Goal: Contribute content: Add original content to the website for others to see

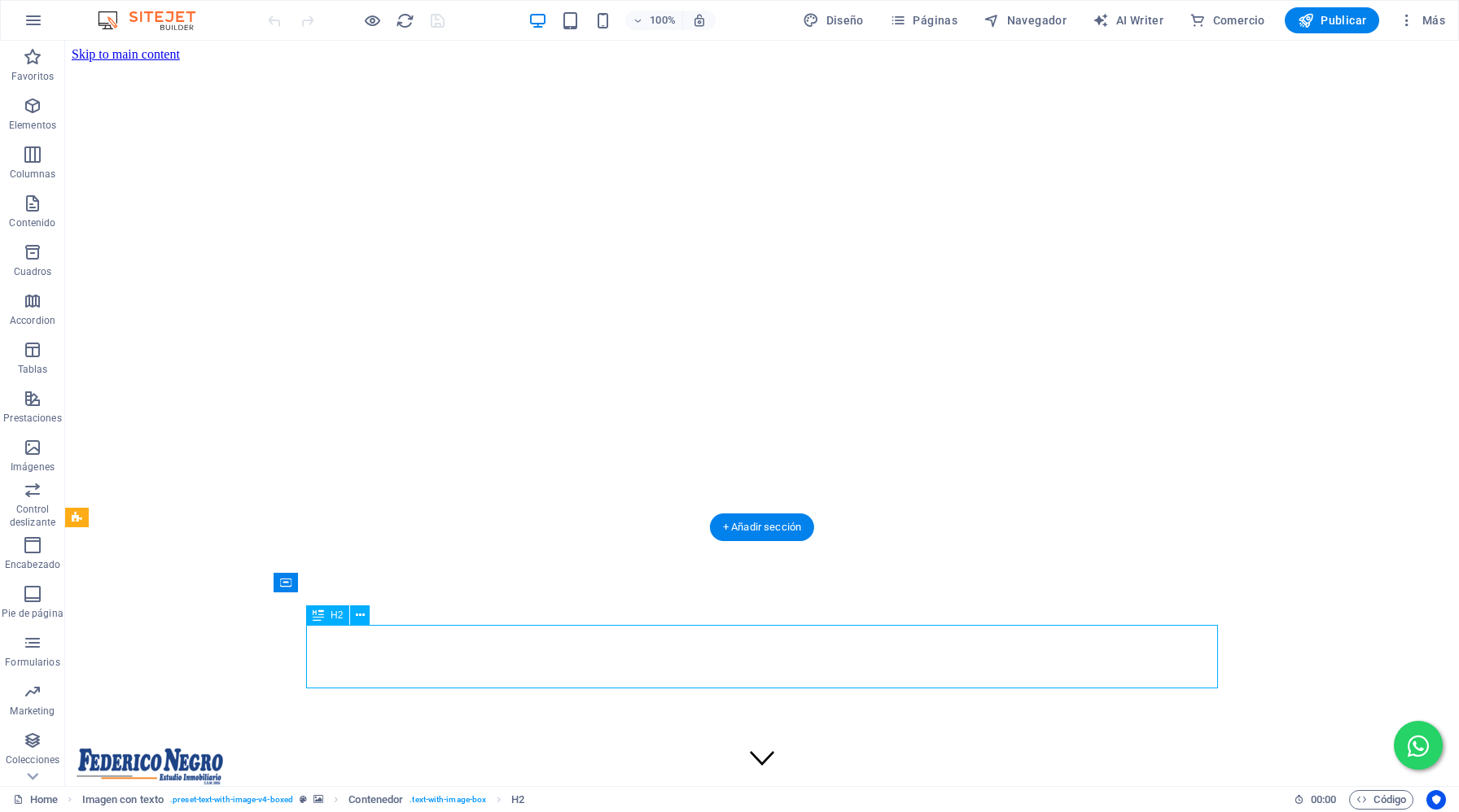
scroll to position [422, 0]
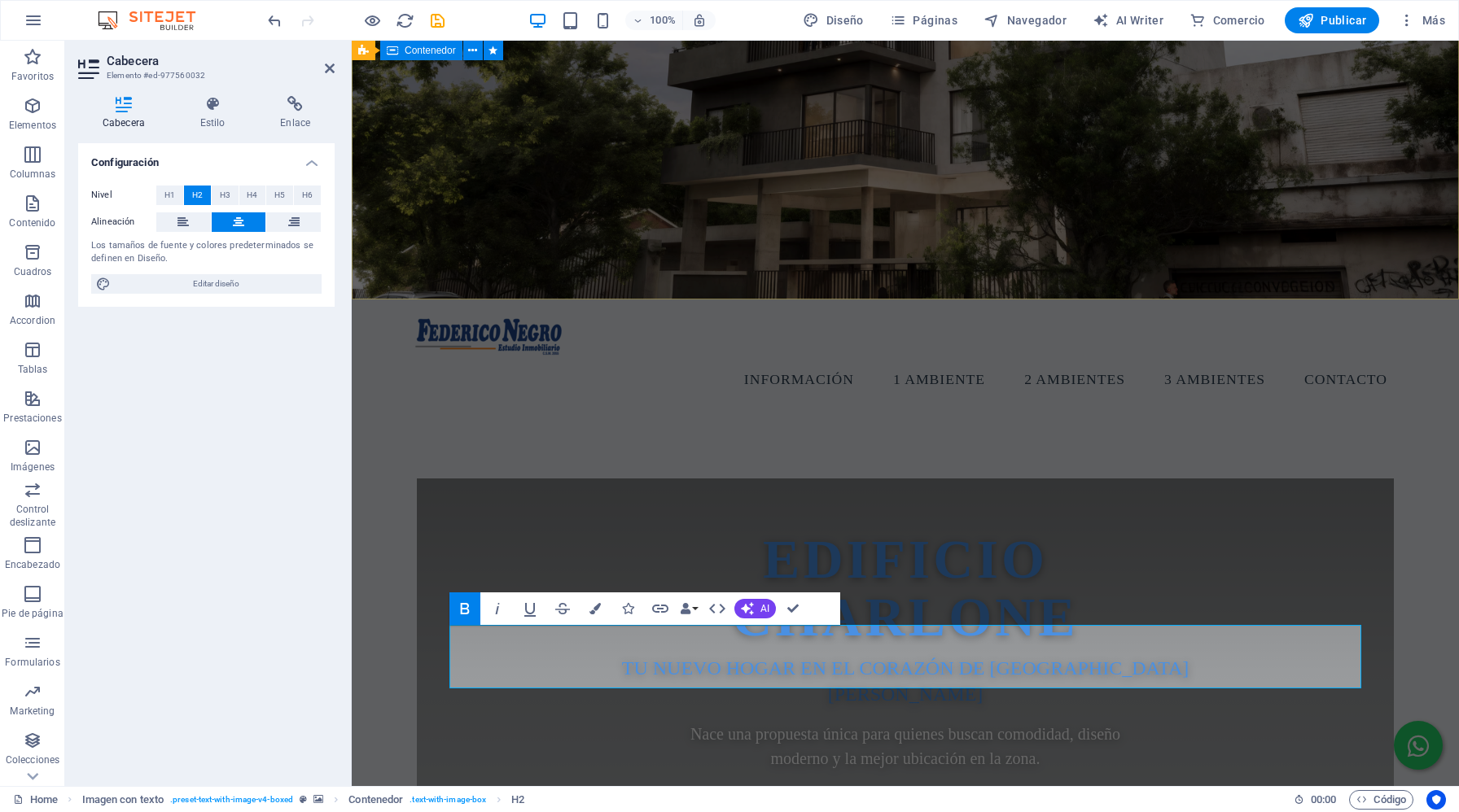
click at [1060, 413] on div "EDIFICIO [PERSON_NAME] Tu nuevo hogar en el corazón de [DATE][PERSON_NAME] una …" at bounding box center [906, 717] width 1108 height 608
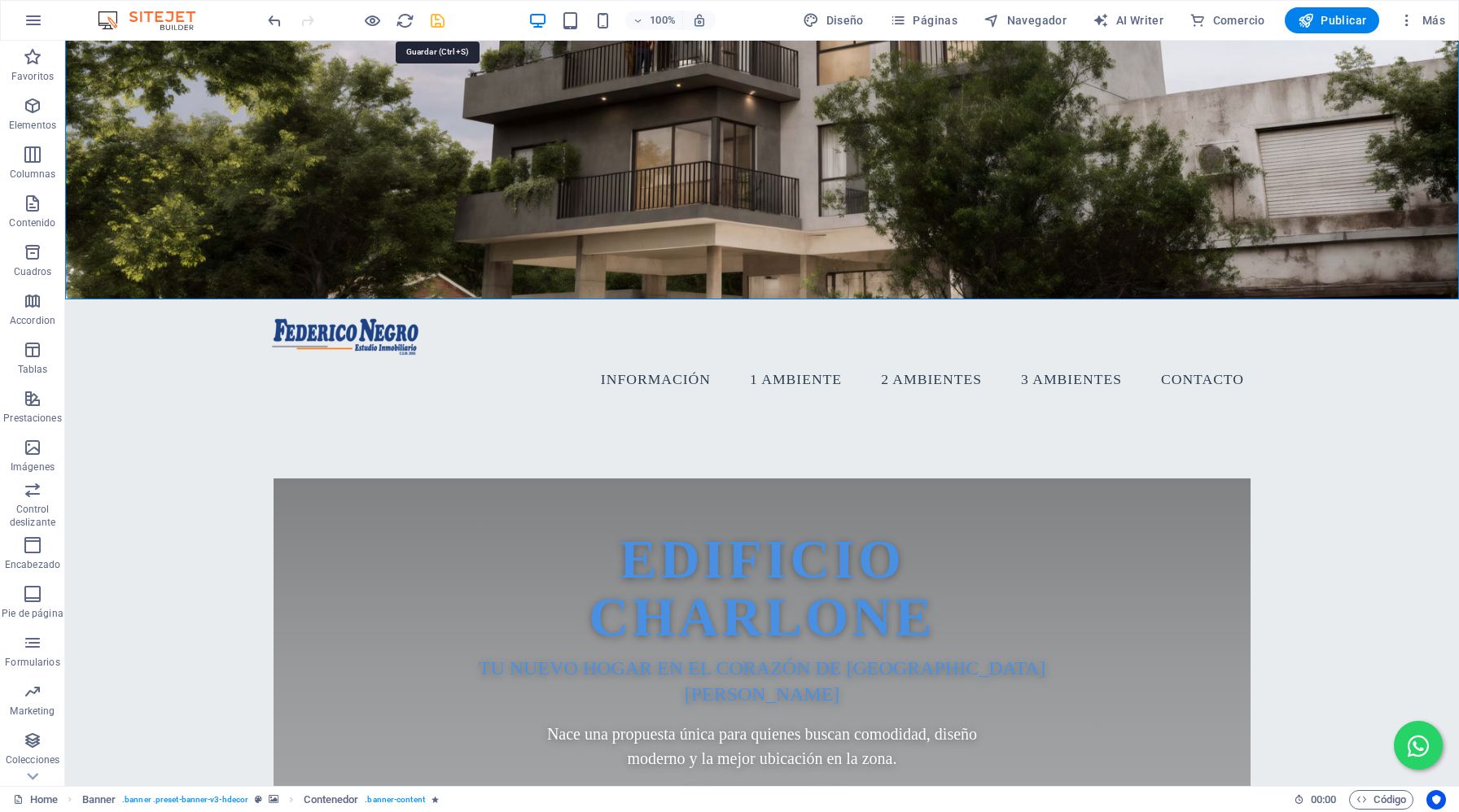
click at [442, 20] on icon "save" at bounding box center [437, 20] width 18 height 18
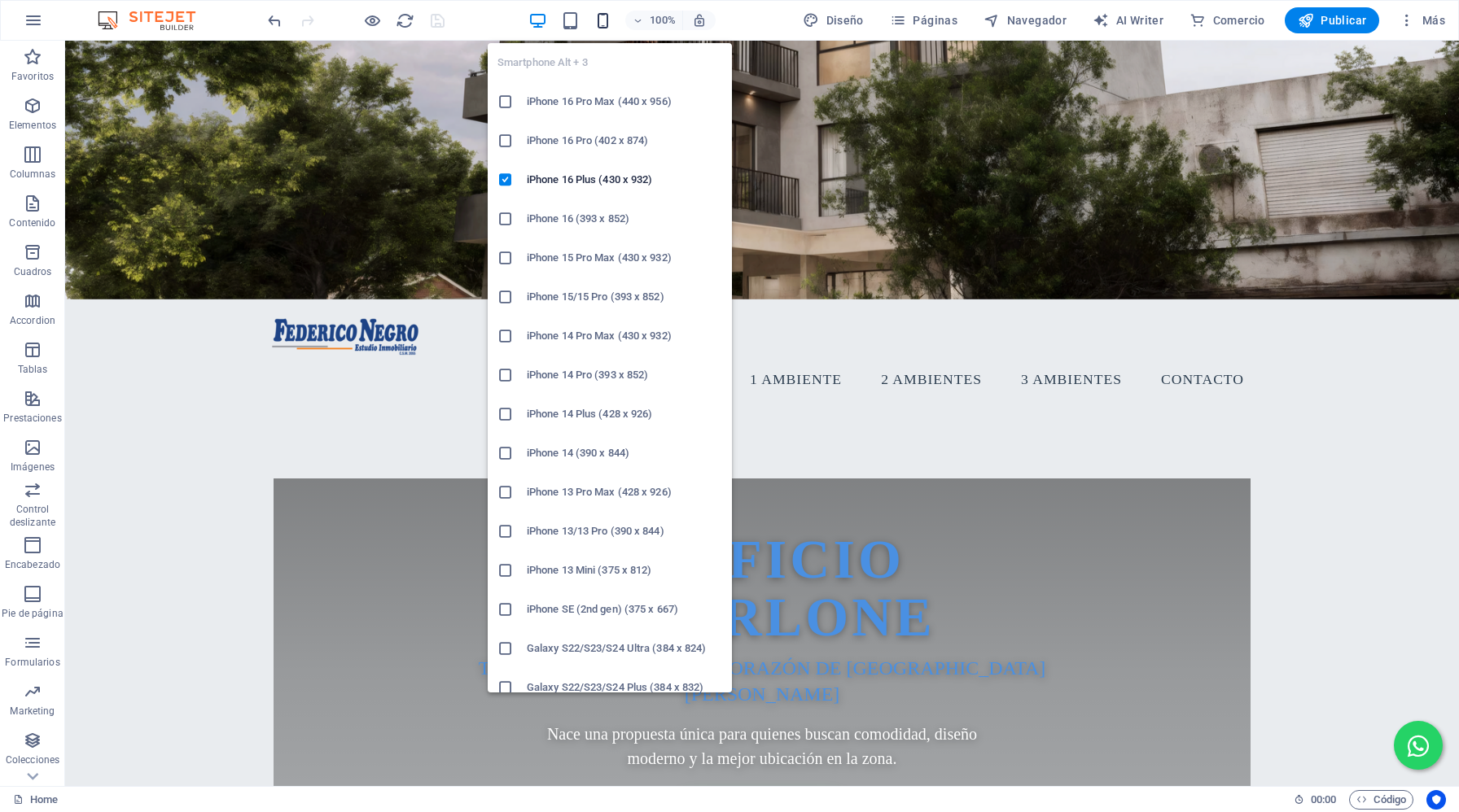
click at [609, 16] on icon "button" at bounding box center [602, 20] width 18 height 18
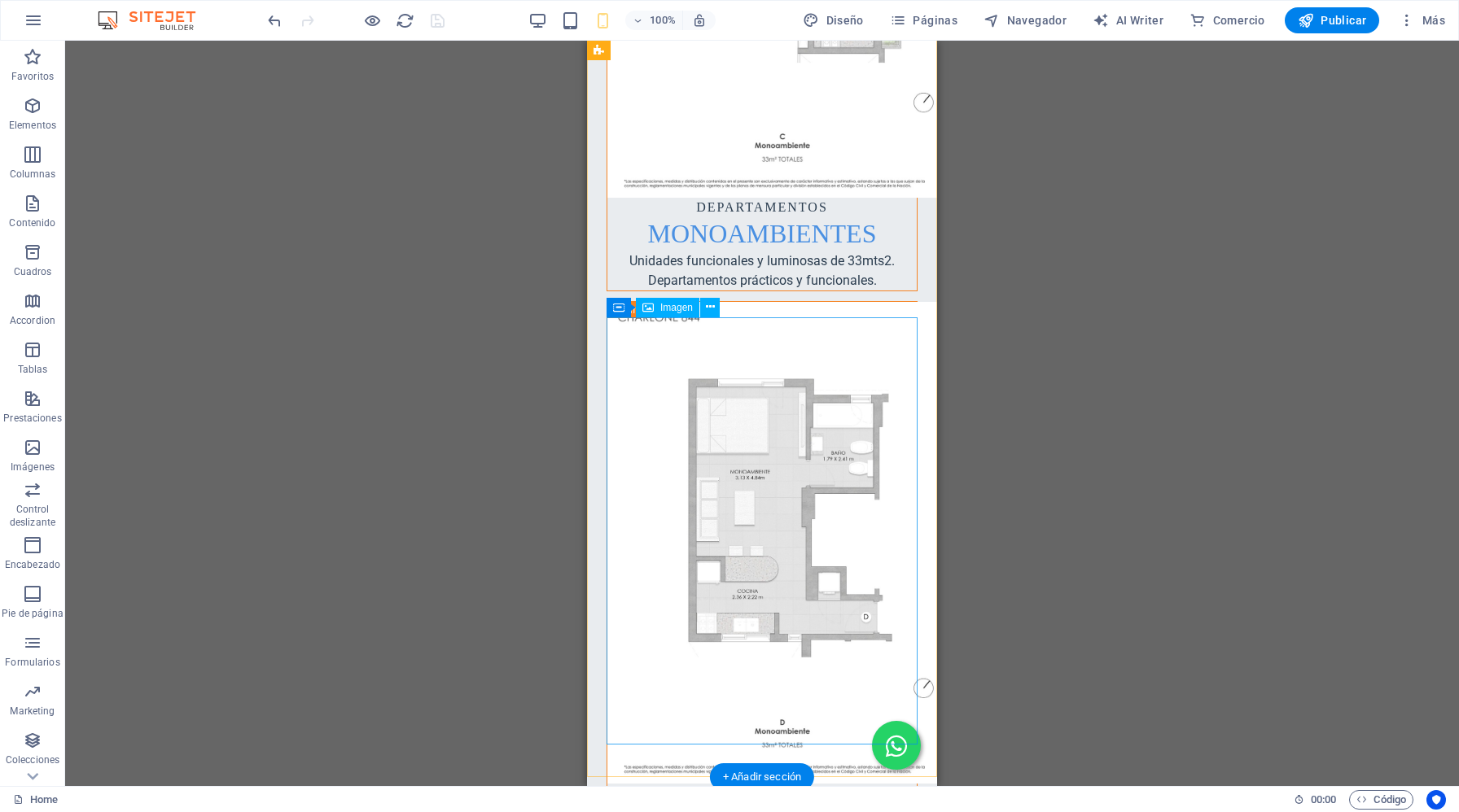
scroll to position [4506, 0]
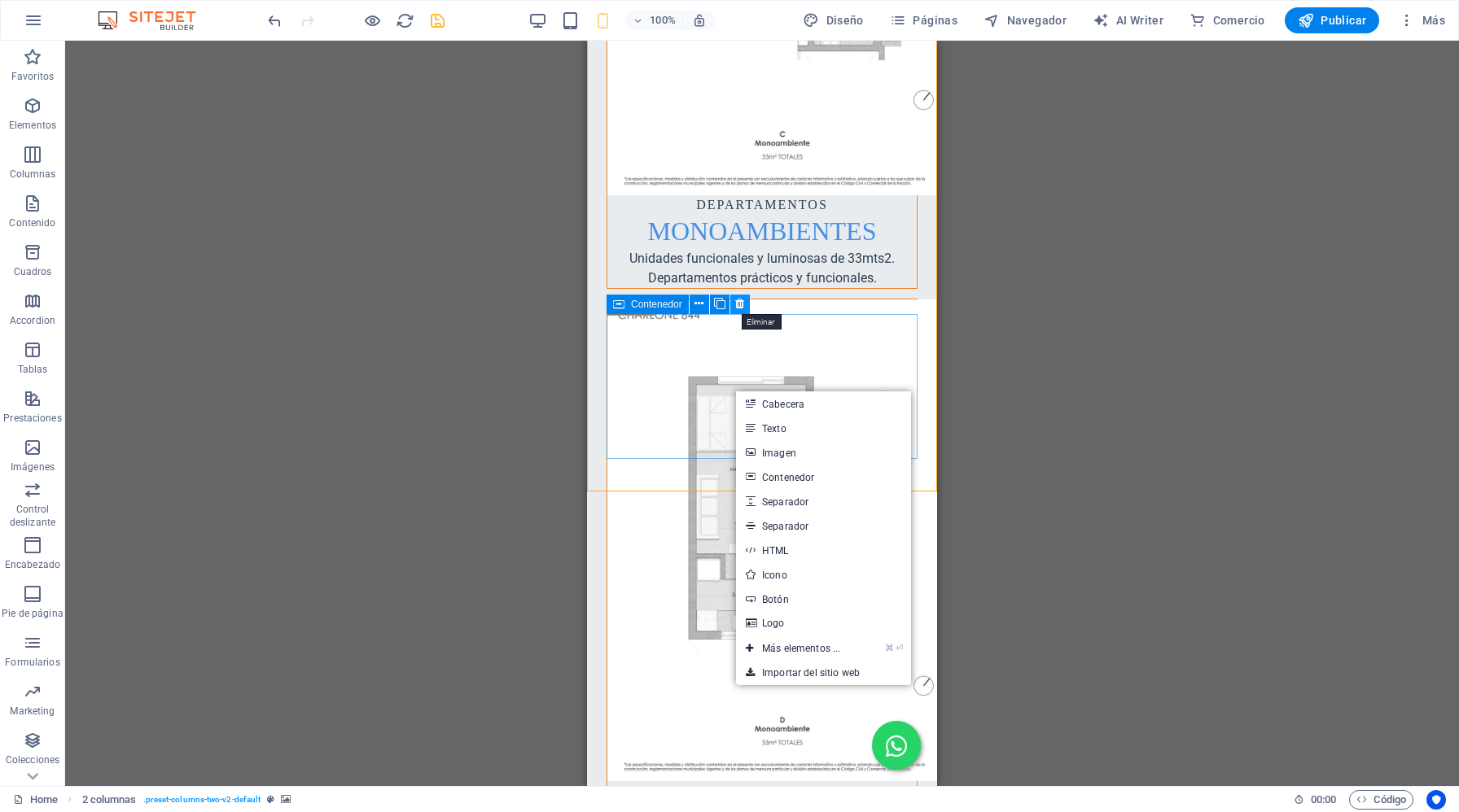
click at [740, 297] on icon at bounding box center [739, 304] width 9 height 18
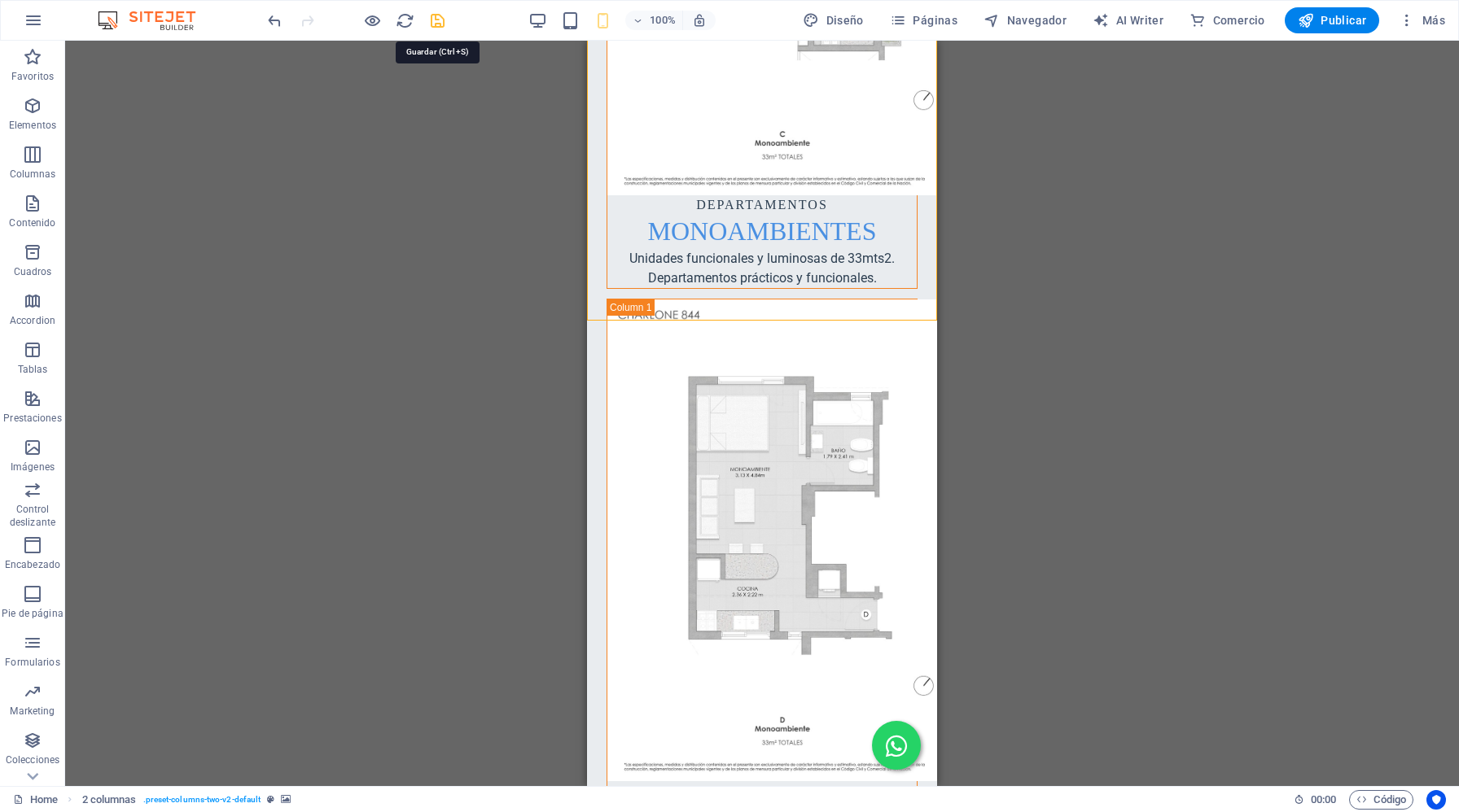
click at [437, 22] on icon "save" at bounding box center [437, 20] width 18 height 18
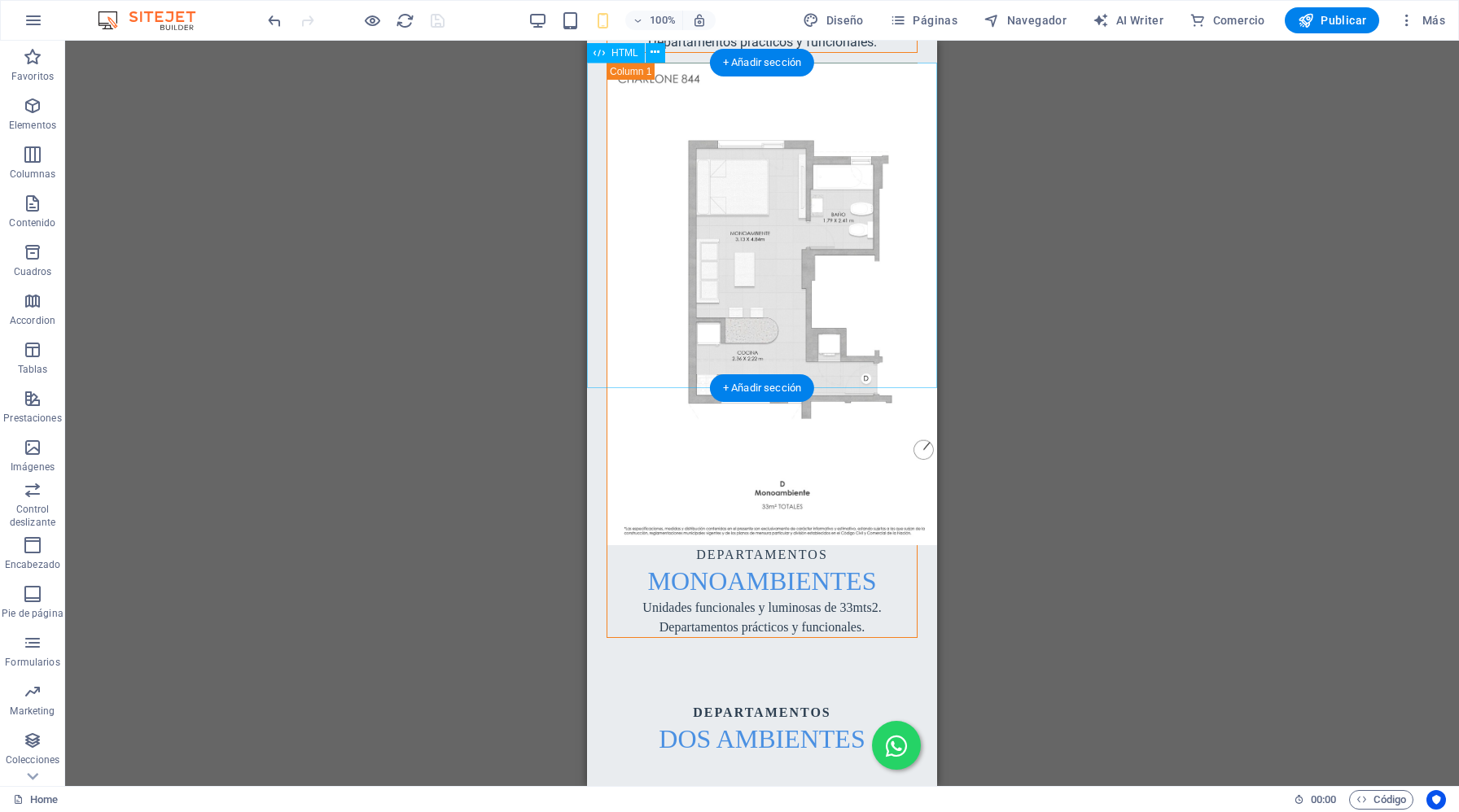
scroll to position [4782, 0]
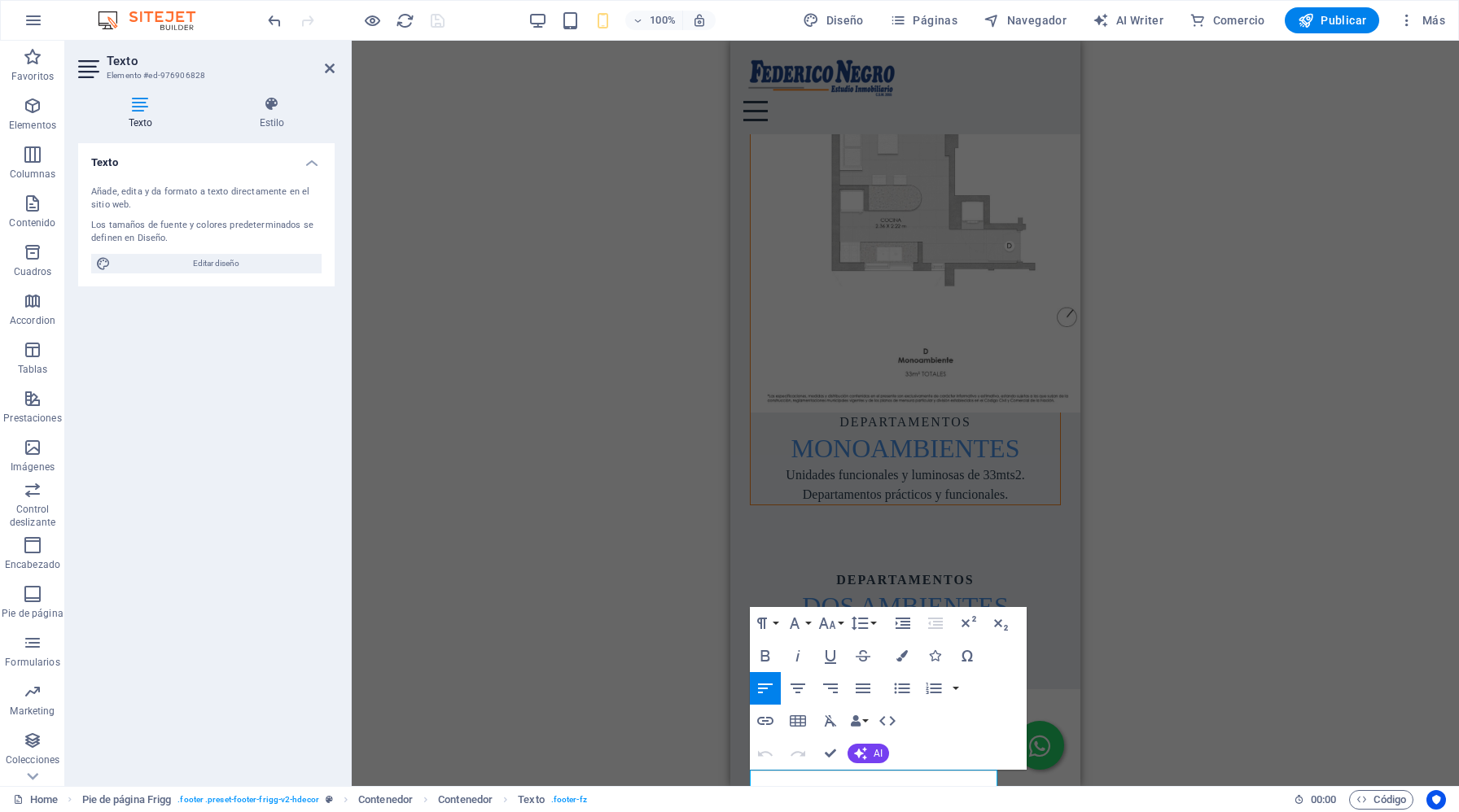
scroll to position [4762, 0]
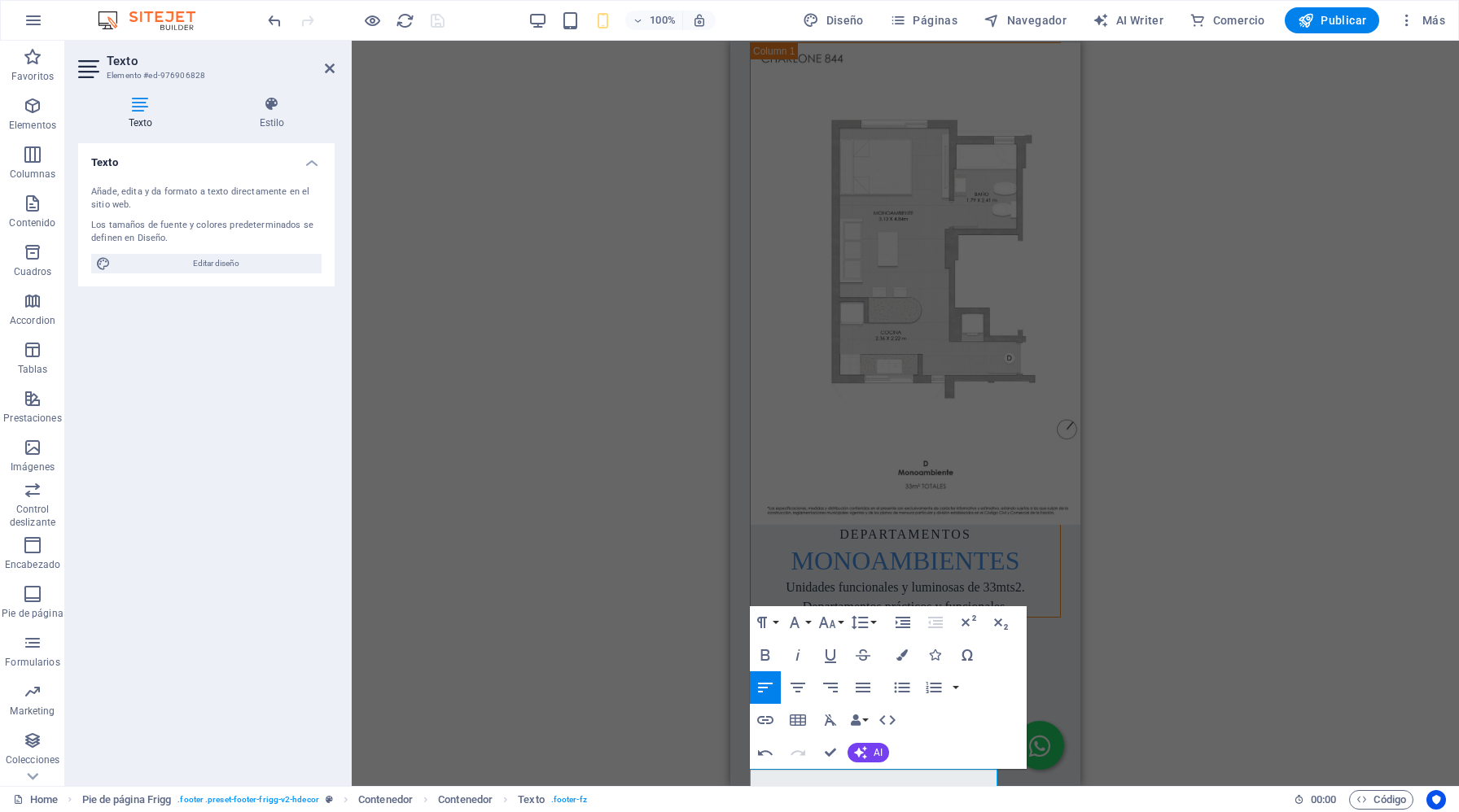
click at [574, 288] on div "H3 Lista de iconos Contenedor HTML Banner Banner Contenedor H3 Contenedor Conte…" at bounding box center [906, 413] width 1108 height 746
click at [528, 188] on div "H3 Lista de iconos Contenedor HTML Banner Banner Contenedor H3 Contenedor Conte…" at bounding box center [906, 413] width 1108 height 746
click at [1184, 483] on div "H3 Lista de iconos Contenedor HTML Banner Banner Contenedor H3 Contenedor Conte…" at bounding box center [906, 413] width 1108 height 746
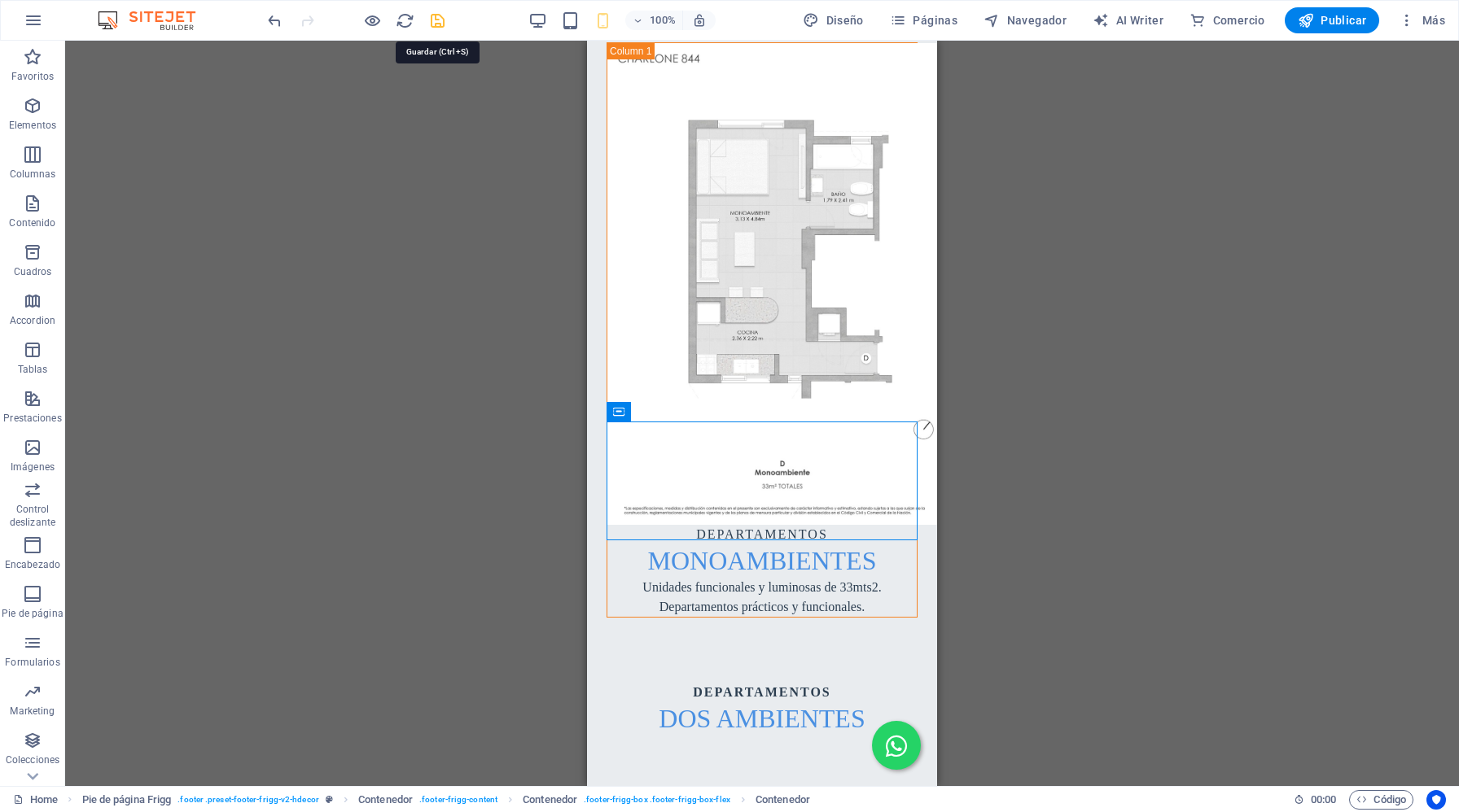
click at [435, 17] on icon "save" at bounding box center [437, 20] width 18 height 18
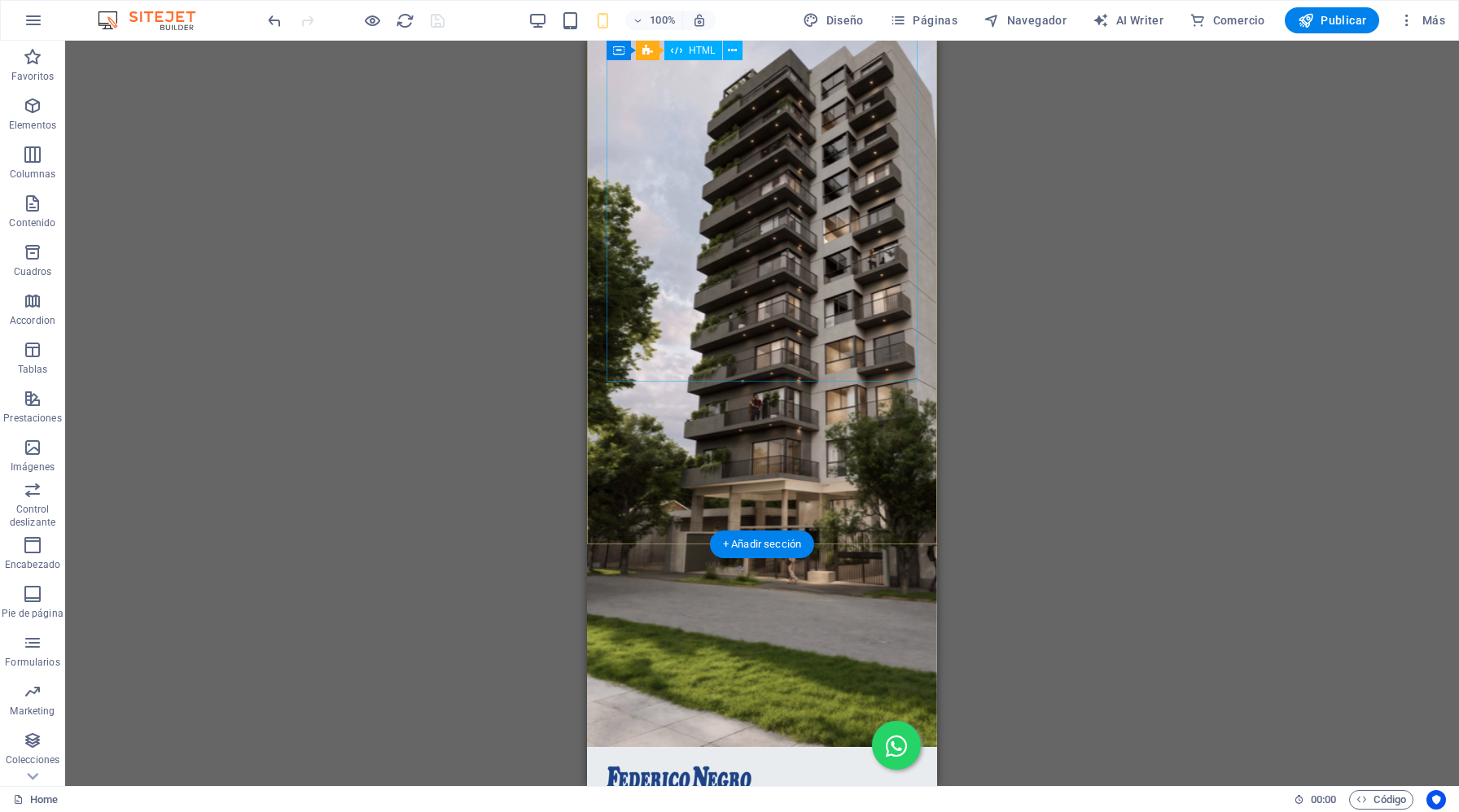
scroll to position [0, 0]
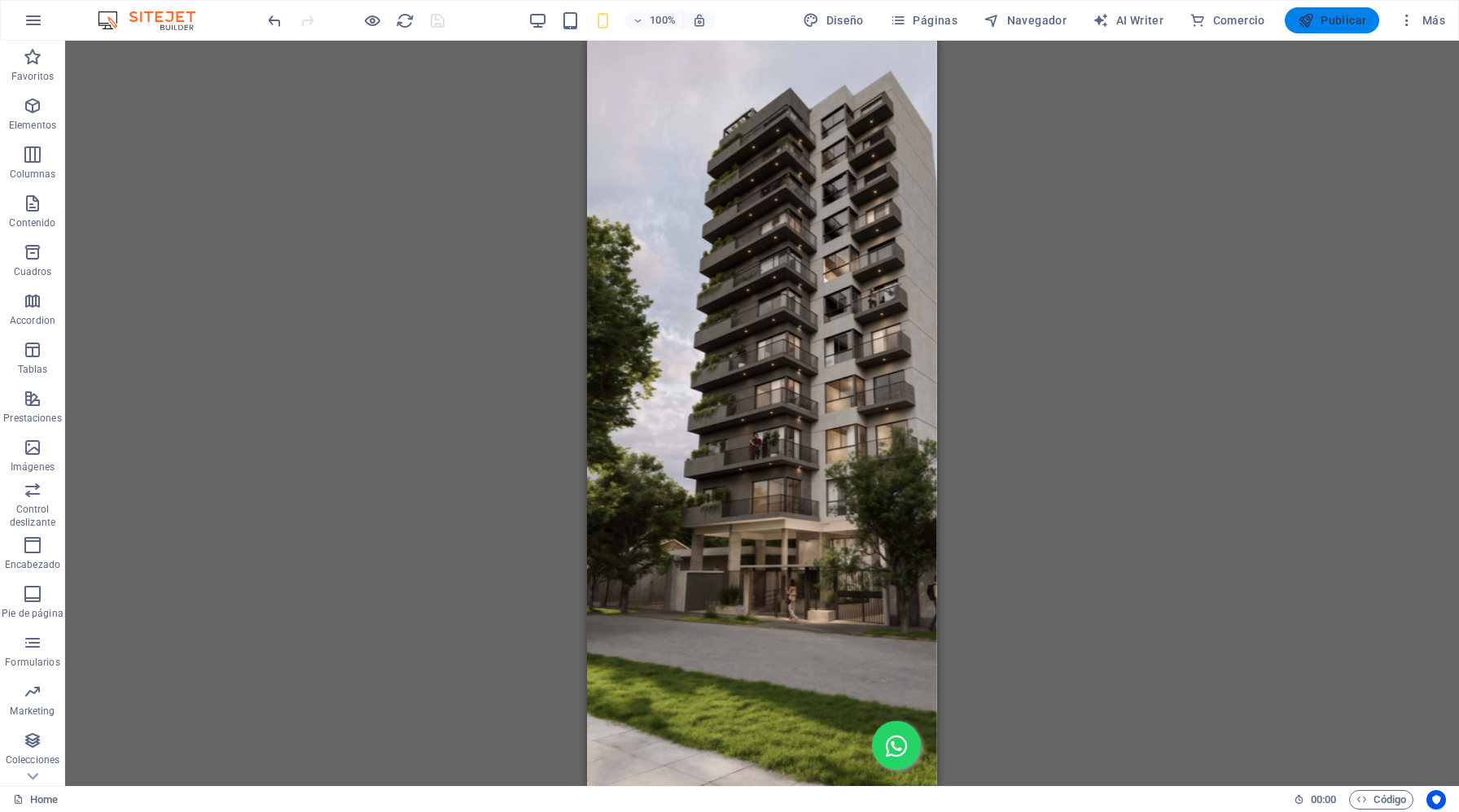
click at [1334, 18] on span "Publicar" at bounding box center [1332, 20] width 69 height 17
